Goal: Information Seeking & Learning: Find specific fact

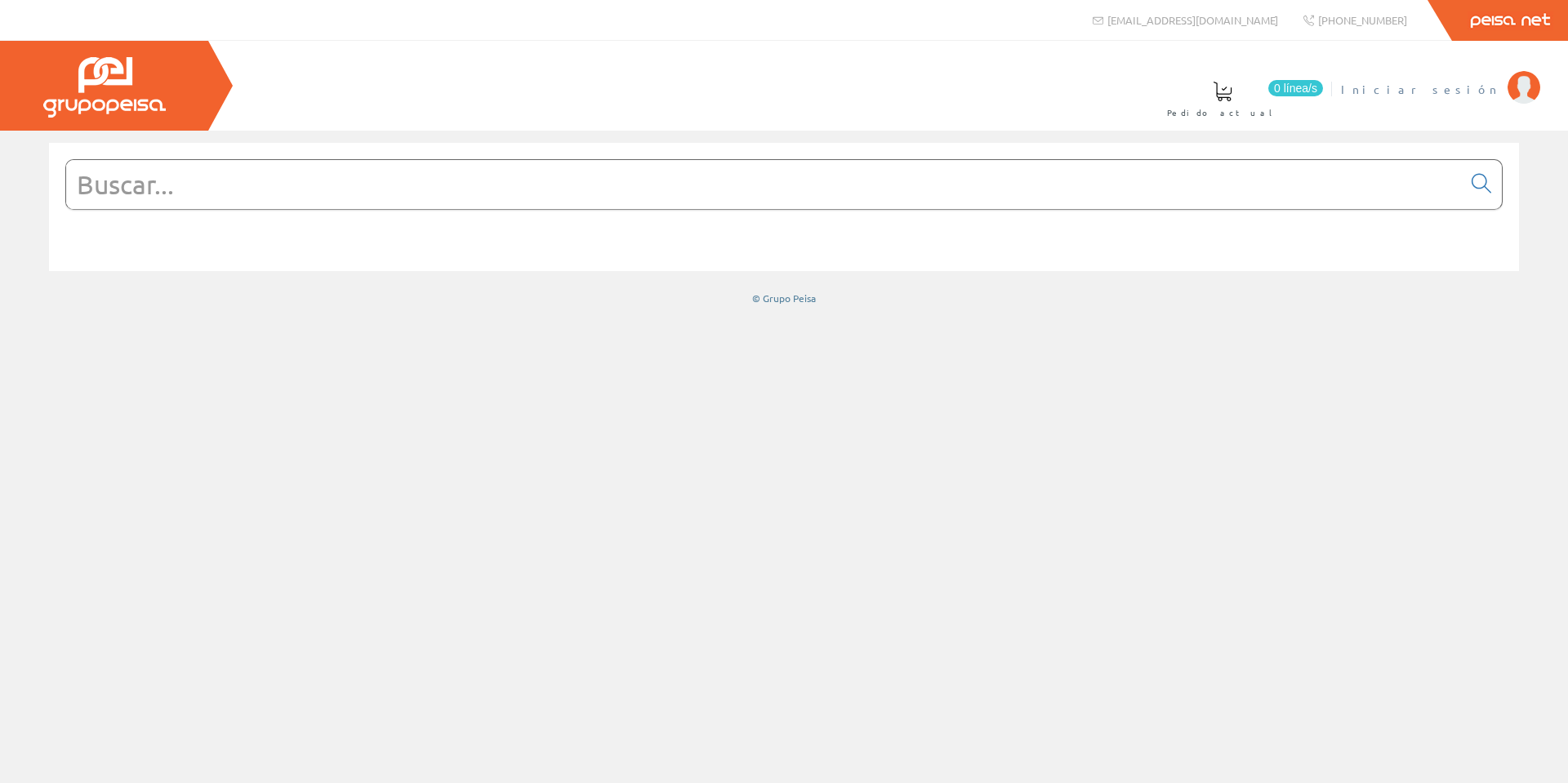
click at [1488, 84] on span "Iniciar sesión" at bounding box center [1420, 89] width 158 height 17
click at [1242, 97] on span at bounding box center [1231, 91] width 20 height 20
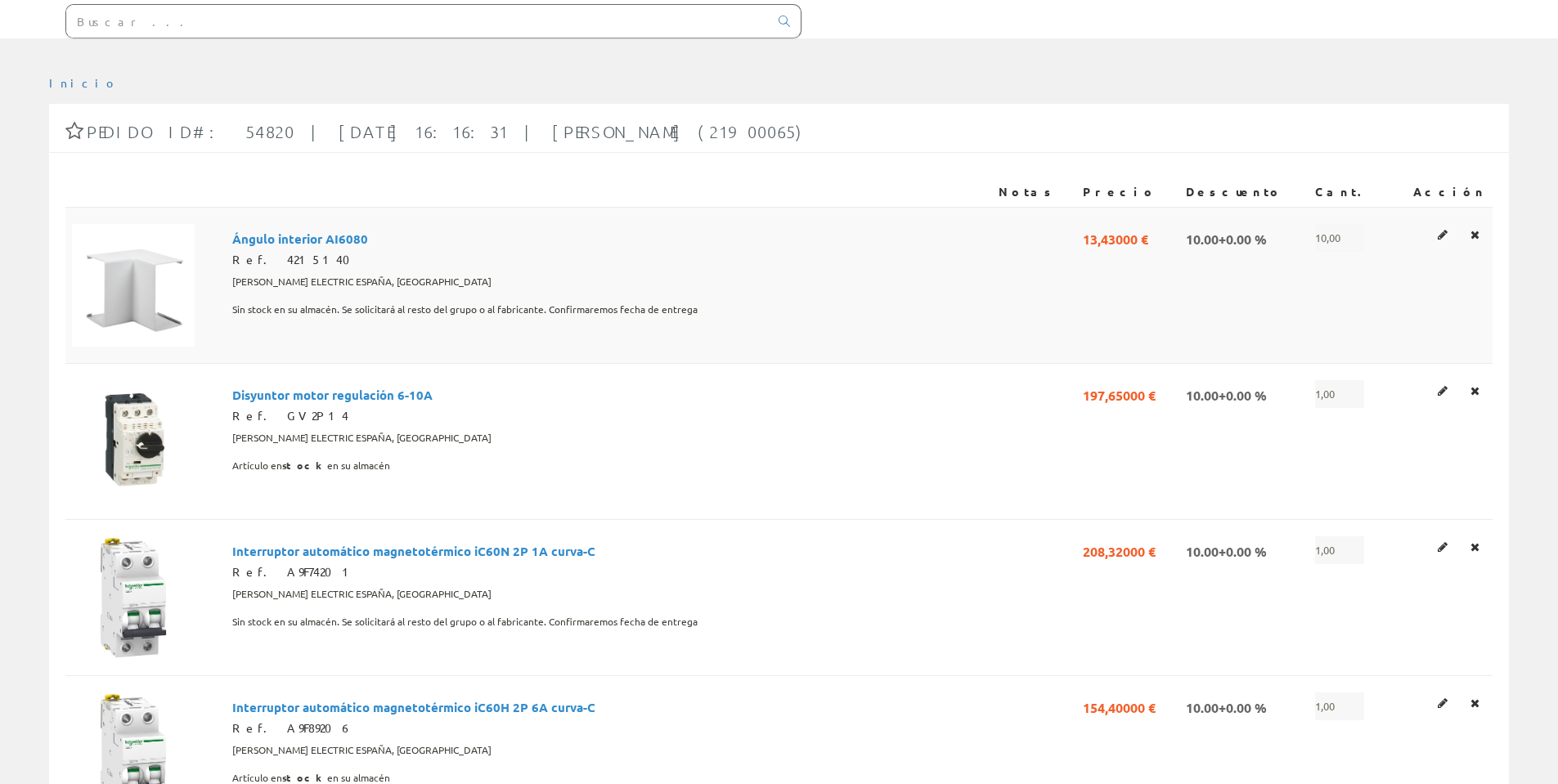
scroll to position [82, 0]
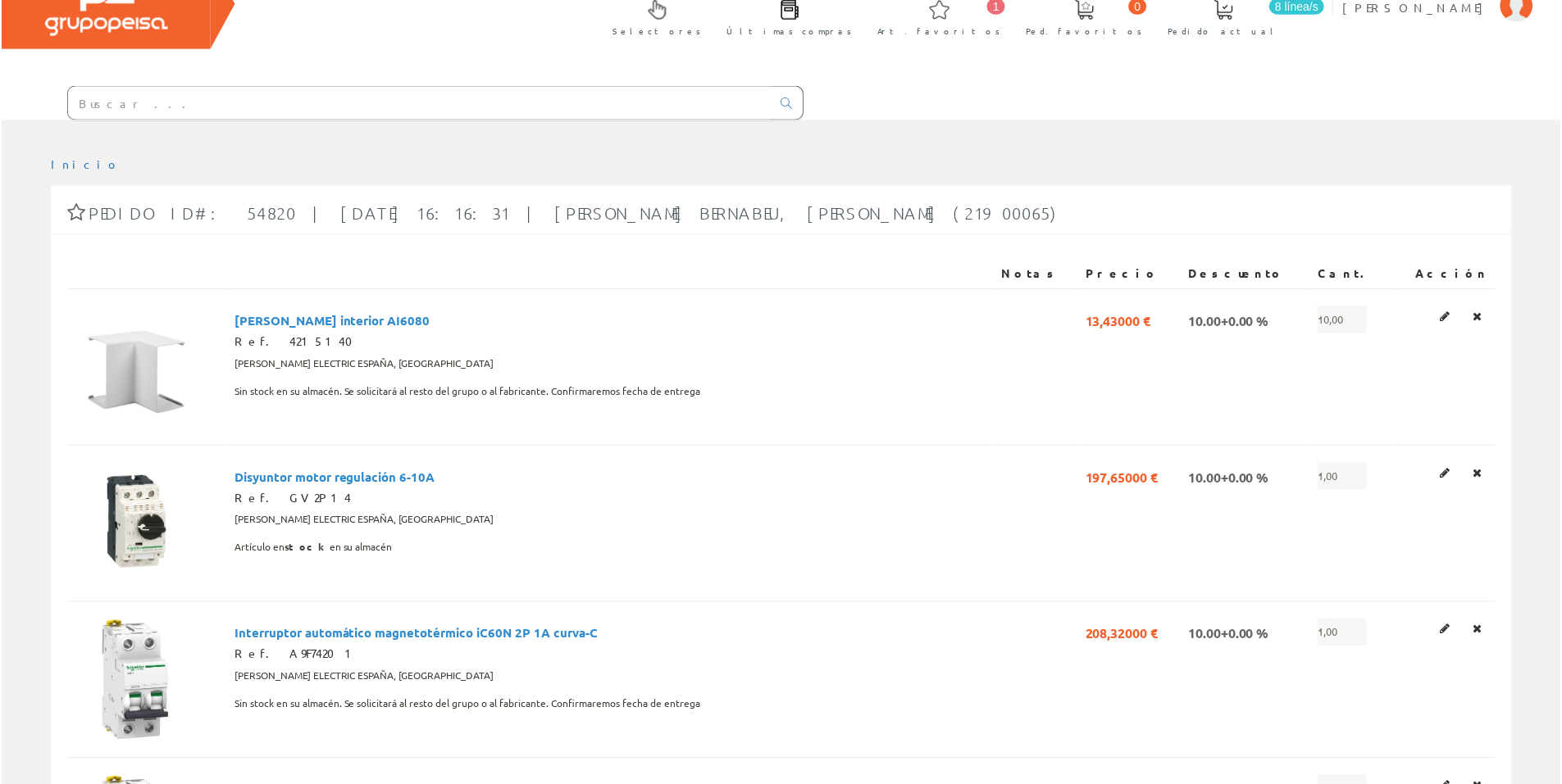
scroll to position [82, 0]
click at [514, 98] on input "text" at bounding box center [418, 104] width 704 height 33
click at [197, 101] on input "text" at bounding box center [418, 104] width 704 height 33
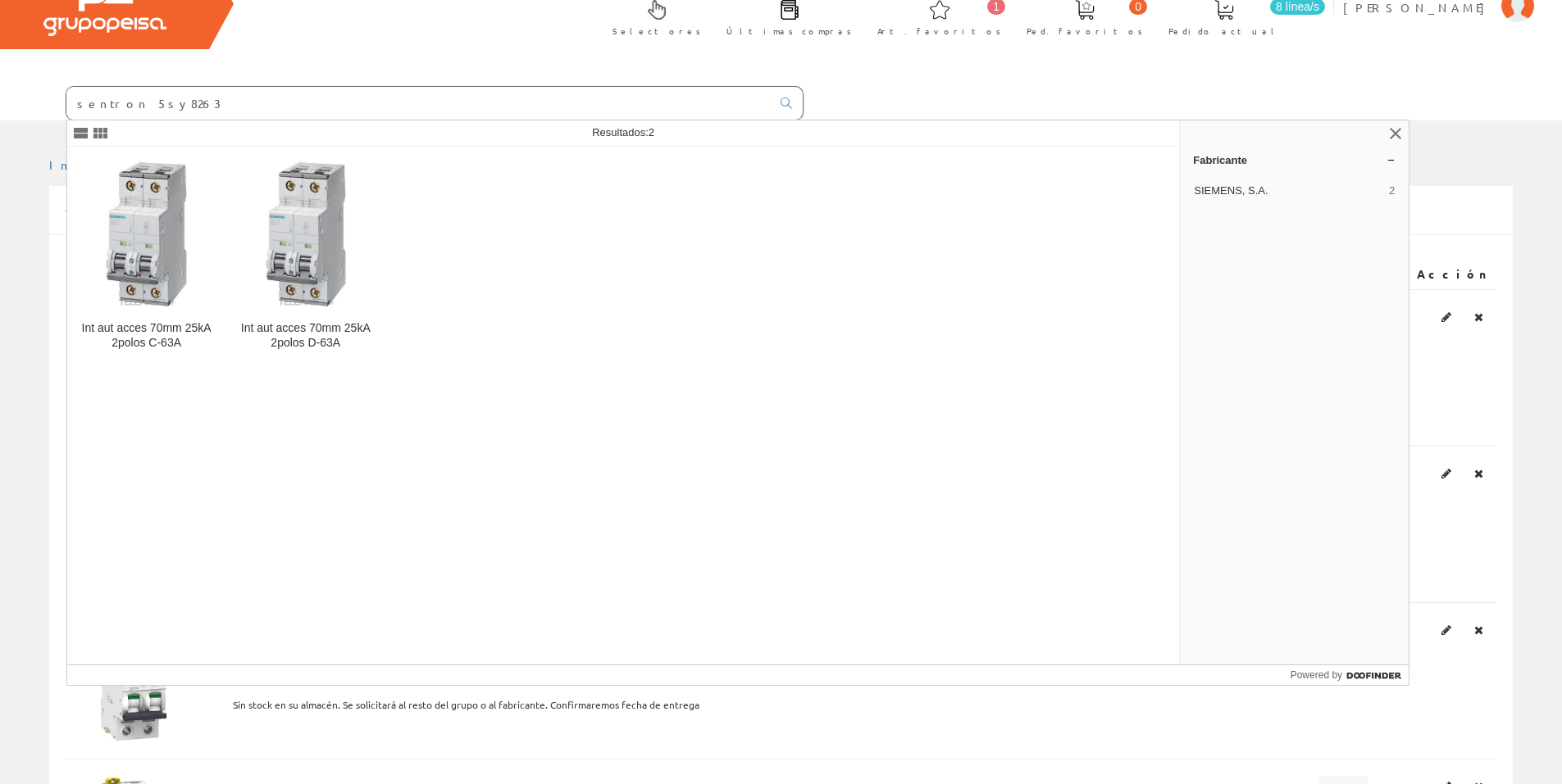
type input "sentron 5sy8263"
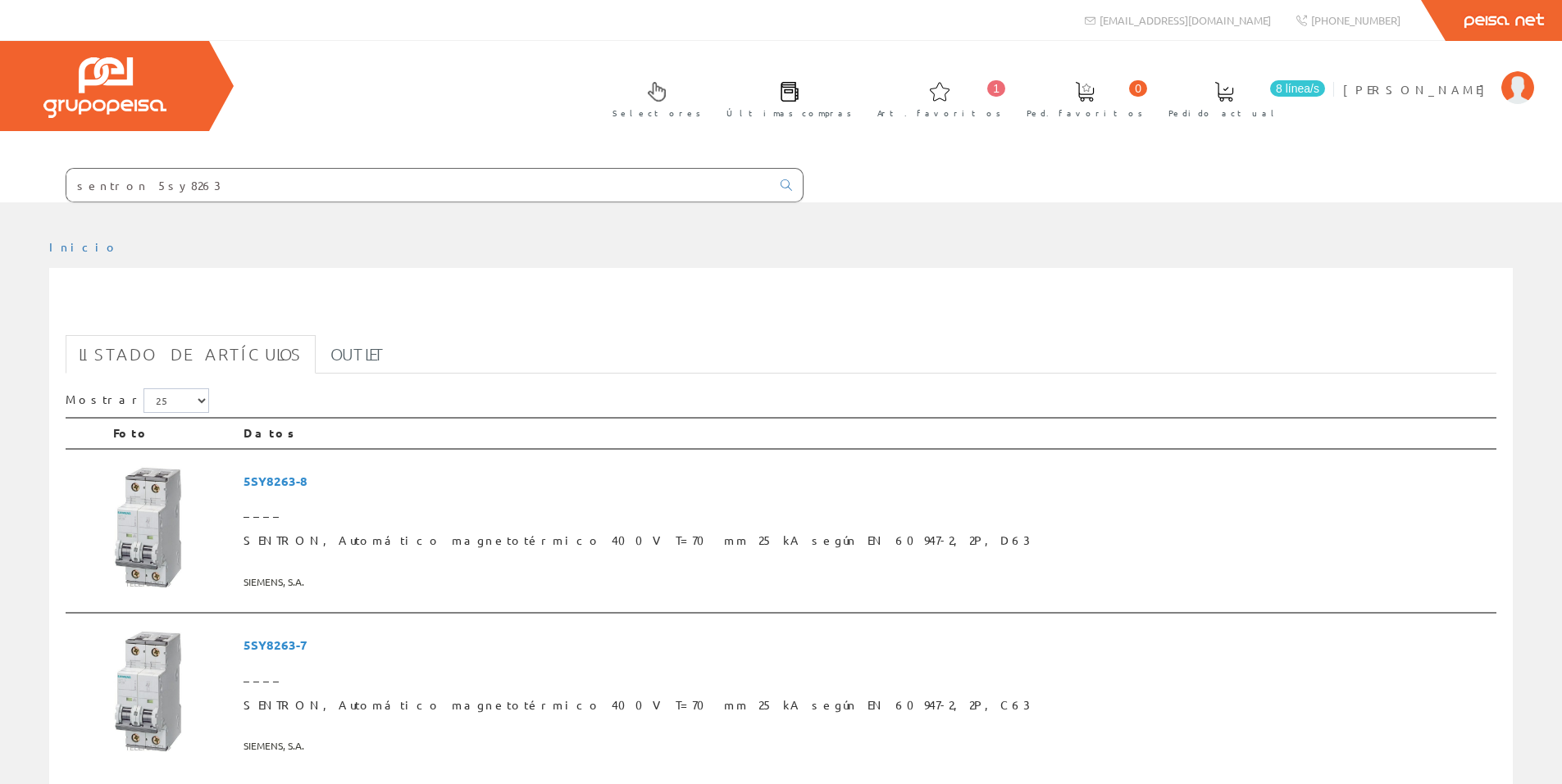
click at [218, 183] on input "sentron 5sy8263" at bounding box center [418, 185] width 704 height 33
paste input "PUERTA PARA REF.23067"
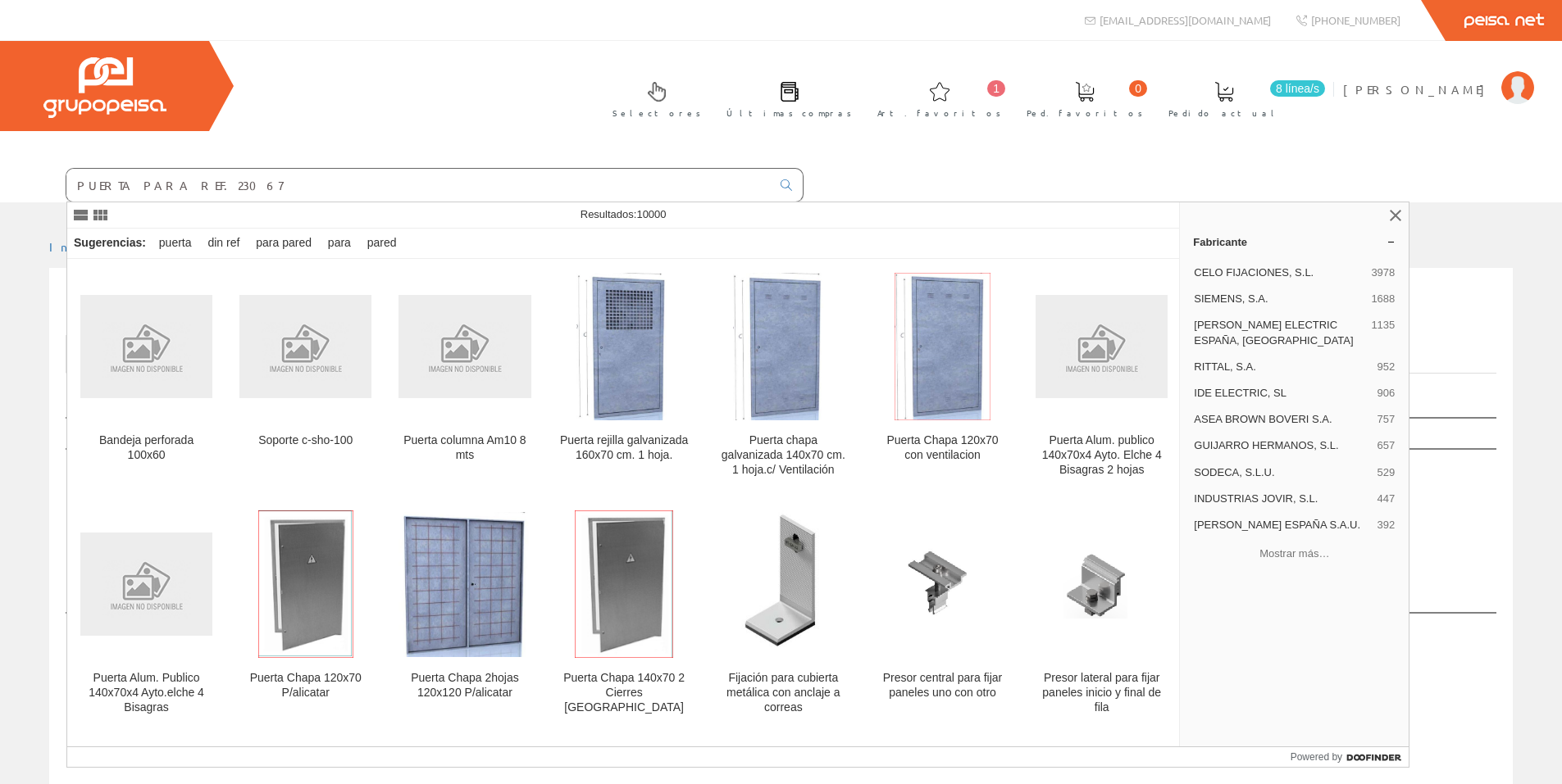
type input "PUERTA PARA REF.23067"
